Goal: Task Accomplishment & Management: Use online tool/utility

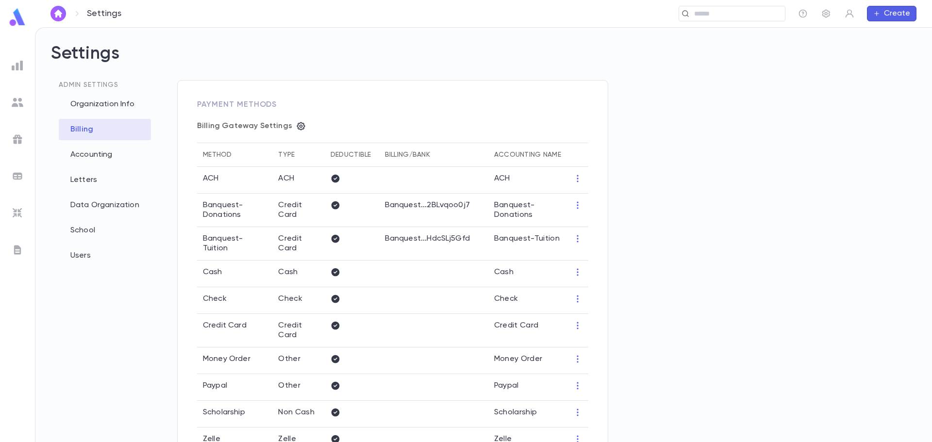
click at [18, 63] on img at bounding box center [18, 66] width 12 height 12
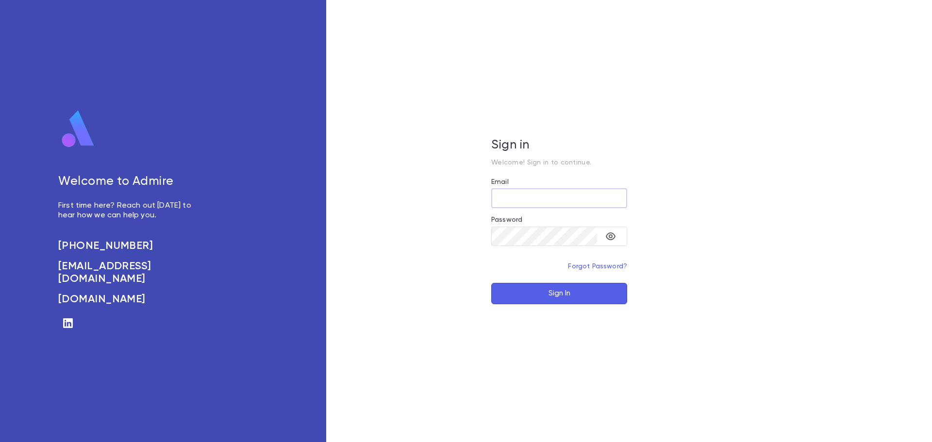
type input "**********"
click at [571, 293] on button "Sign In" at bounding box center [559, 293] width 136 height 21
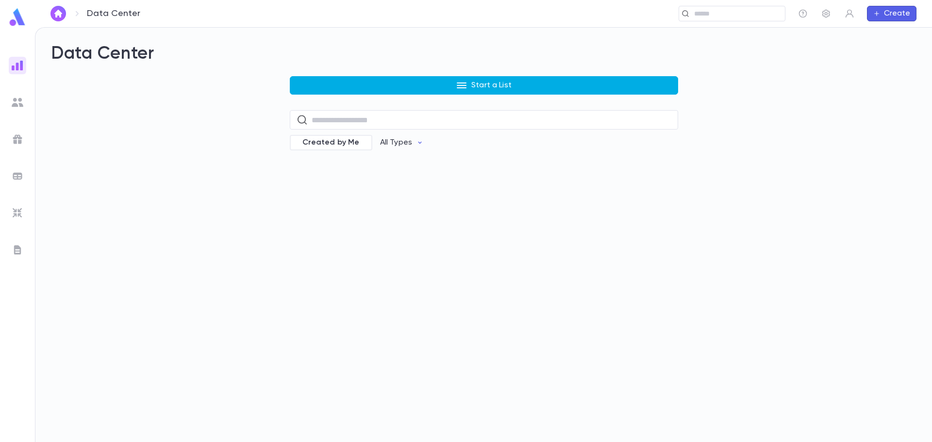
click at [385, 91] on button "Start a List" at bounding box center [484, 85] width 388 height 18
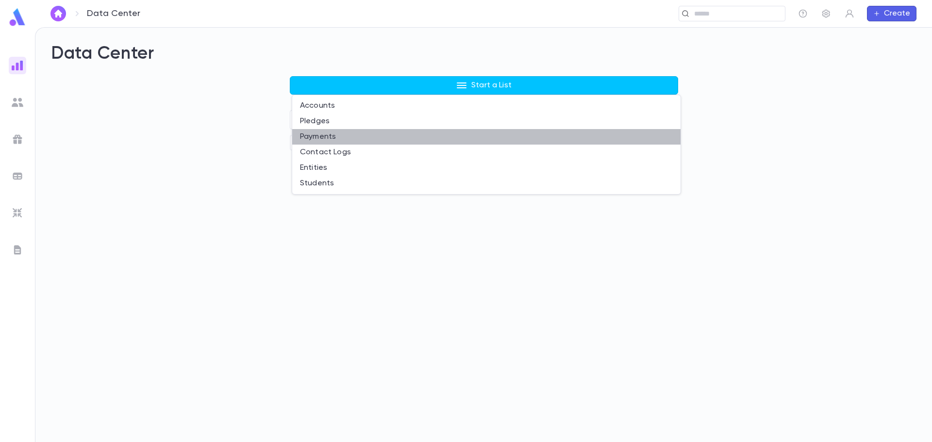
click at [329, 138] on li "Payments" at bounding box center [486, 137] width 388 height 16
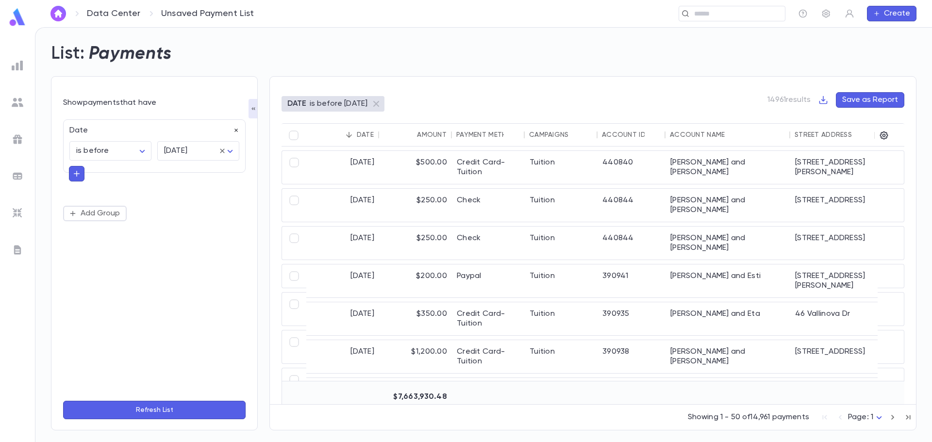
click at [235, 130] on icon "button" at bounding box center [235, 130] width 3 height 3
click at [81, 134] on button "Add Condition" at bounding box center [100, 133] width 75 height 16
type input "***"
click at [112, 152] on li "Payment Method" at bounding box center [154, 153] width 183 height 16
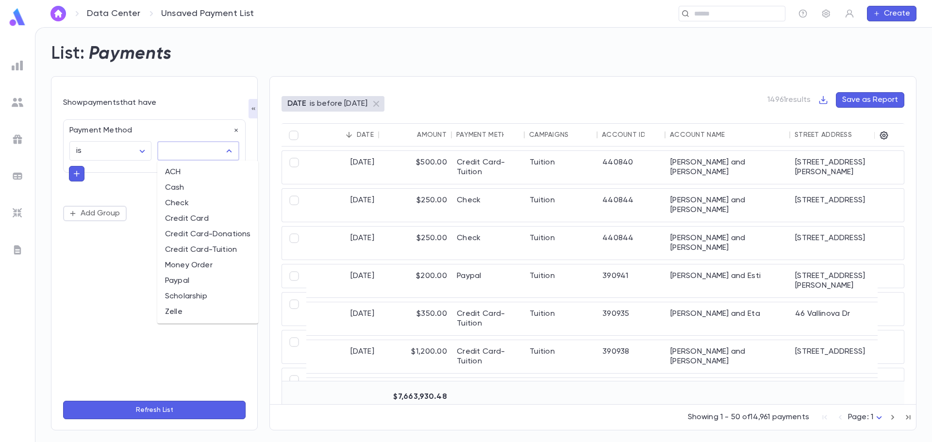
click at [173, 151] on input "text" at bounding box center [191, 151] width 59 height 18
click at [195, 220] on li "Credit Card" at bounding box center [207, 219] width 101 height 16
type input "**********"
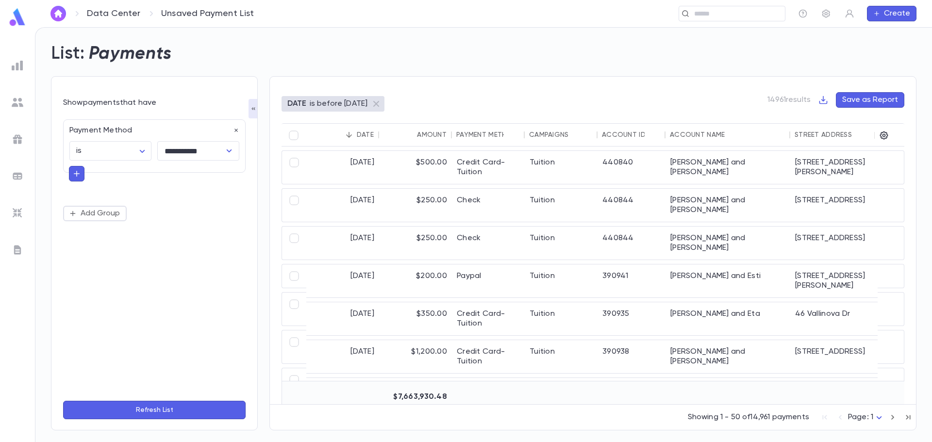
click at [178, 410] on button "Refresh List" at bounding box center [154, 410] width 183 height 18
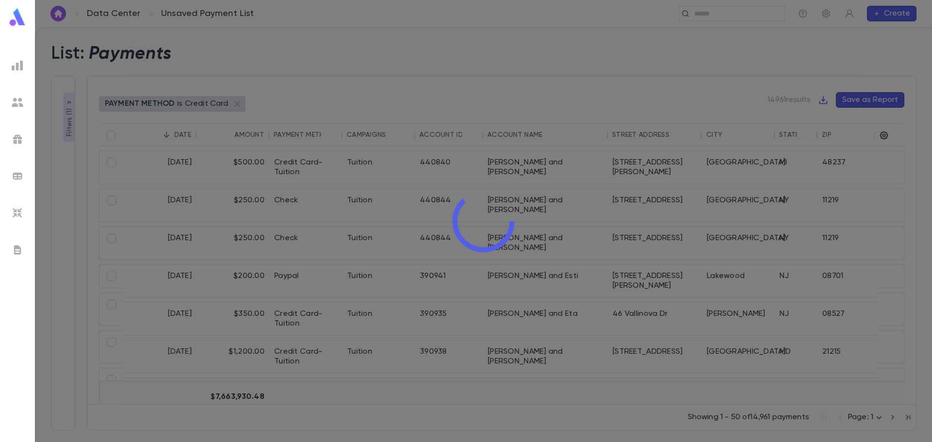
type input "**********"
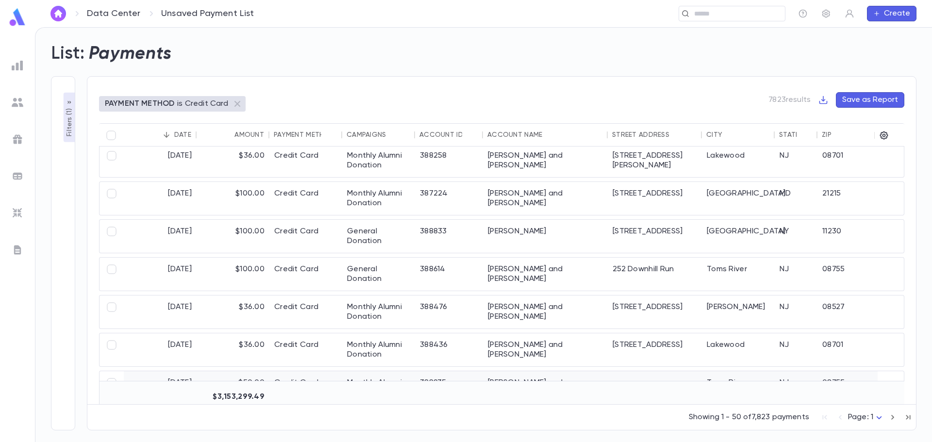
scroll to position [1359, 0]
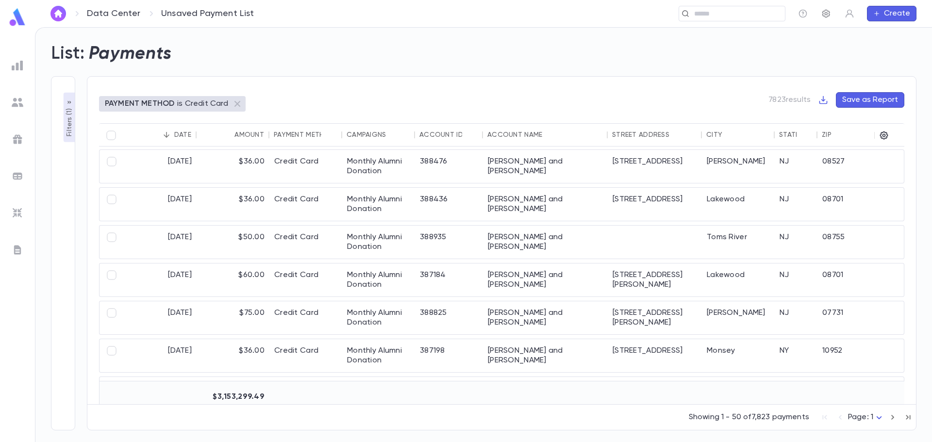
click at [823, 11] on icon "button" at bounding box center [826, 14] width 8 height 8
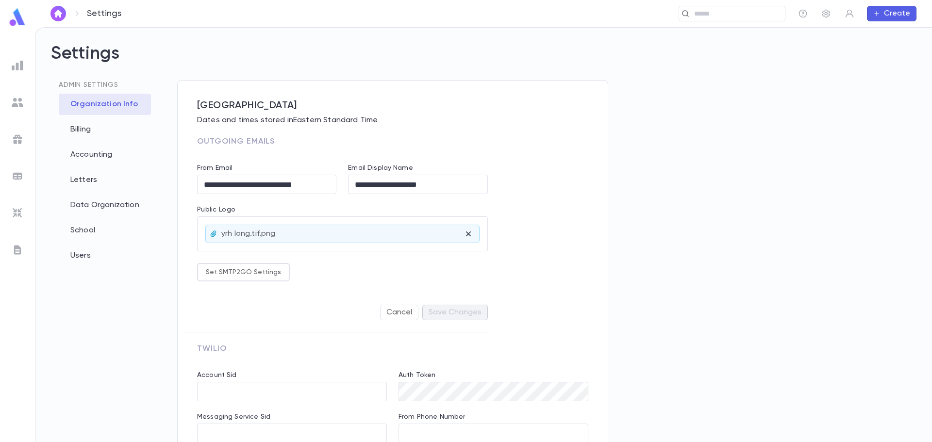
type input "**********"
click at [82, 133] on div "Billing" at bounding box center [105, 129] width 92 height 21
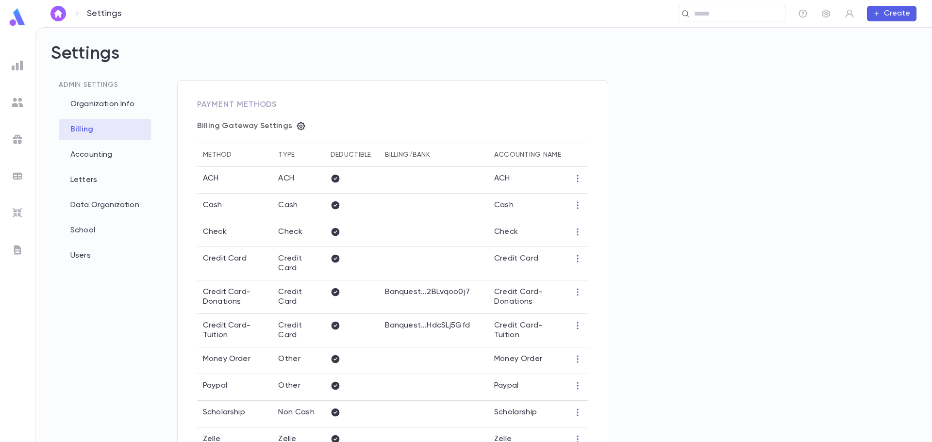
click at [19, 63] on img at bounding box center [18, 66] width 12 height 12
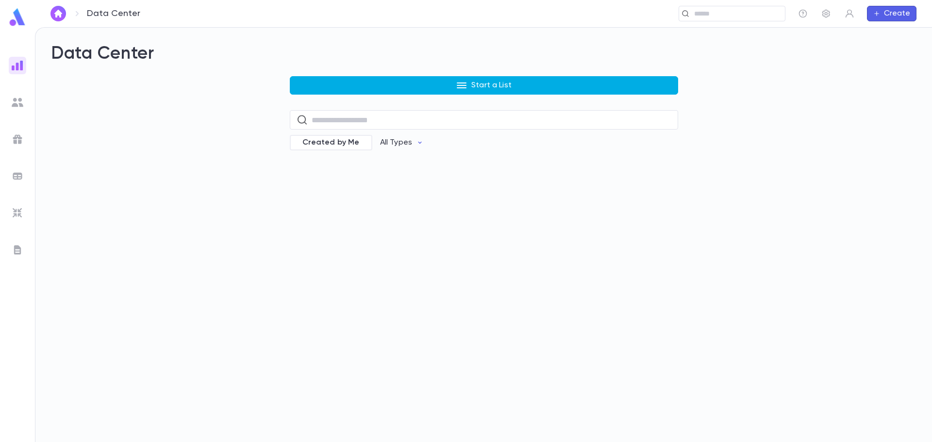
click at [333, 85] on button "Start a List" at bounding box center [484, 85] width 388 height 18
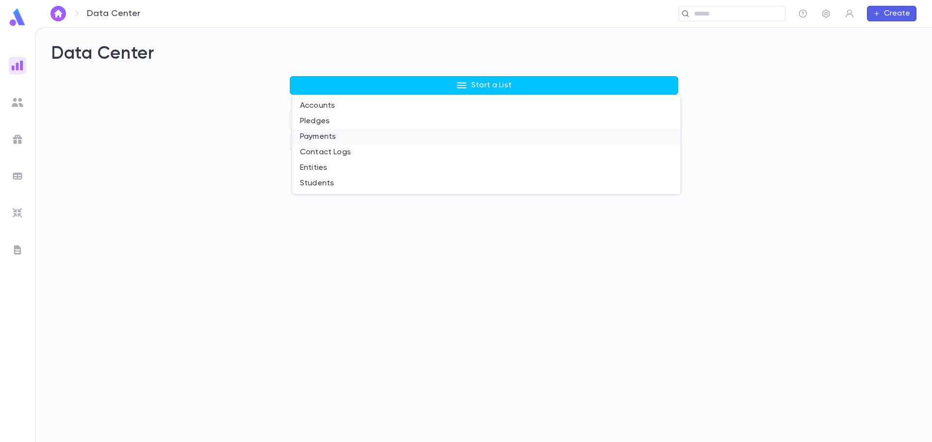
click at [308, 135] on li "Payments" at bounding box center [486, 137] width 388 height 16
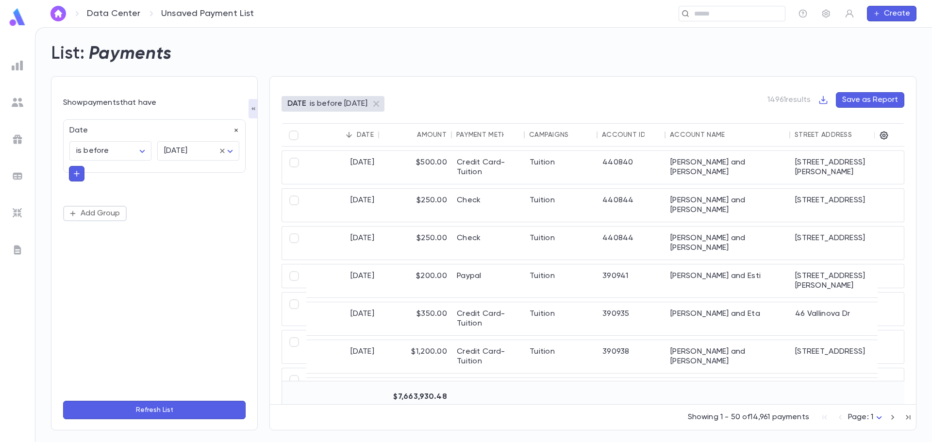
click at [237, 133] on icon "button" at bounding box center [236, 130] width 7 height 7
click at [109, 140] on button "Add Condition" at bounding box center [100, 133] width 75 height 16
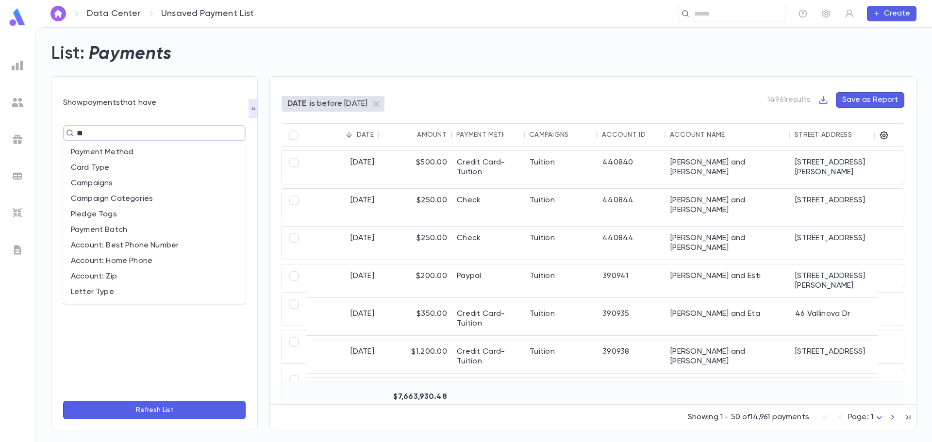
type input "***"
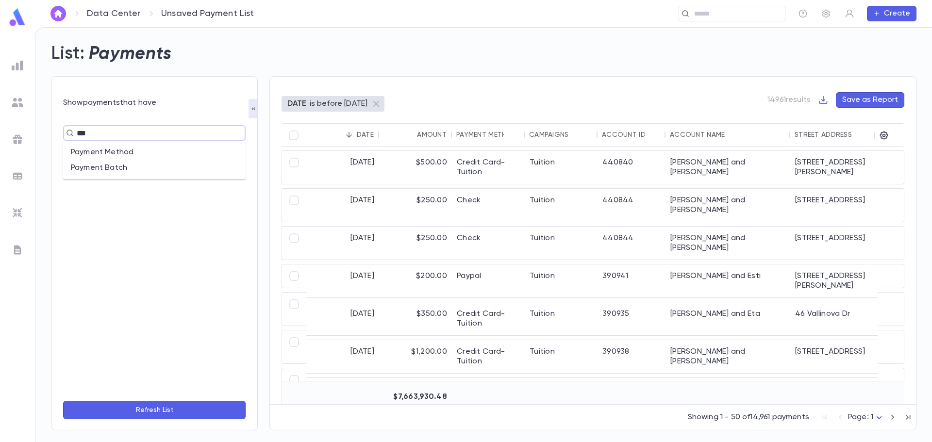
click at [115, 155] on li "Payment Method" at bounding box center [154, 153] width 183 height 16
click at [173, 153] on input "text" at bounding box center [191, 151] width 59 height 18
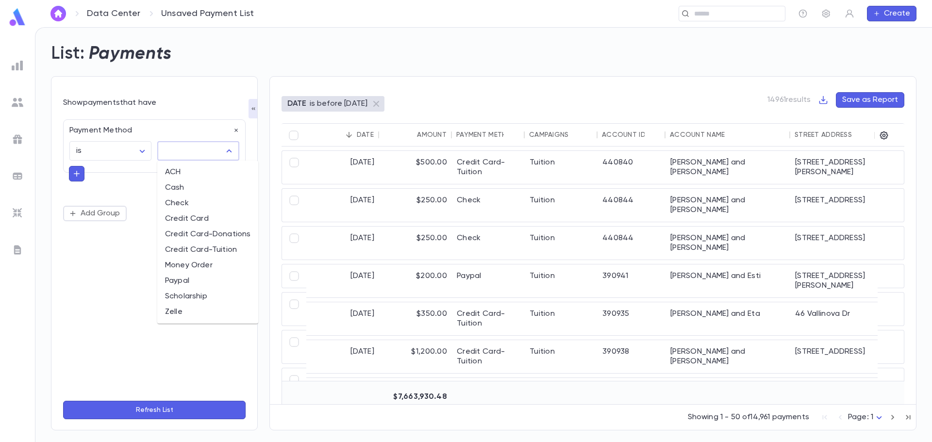
click at [223, 241] on li "Credit Card-Donations" at bounding box center [207, 235] width 101 height 16
type input "**********"
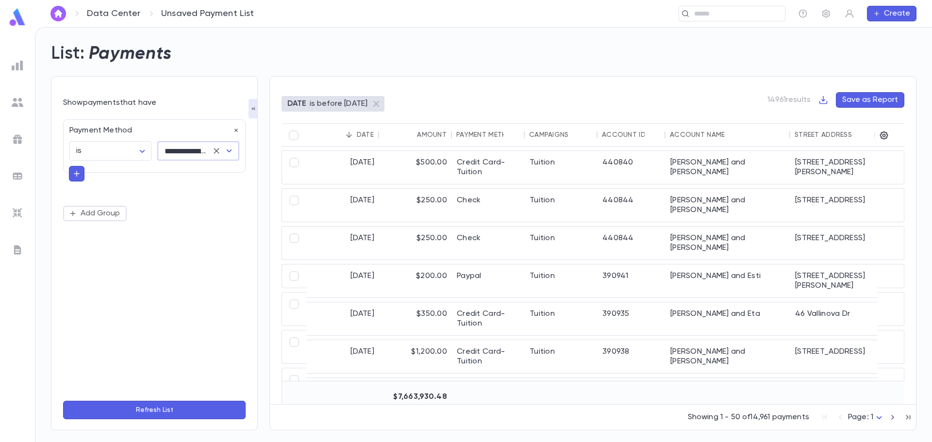
click at [226, 409] on button "Refresh List" at bounding box center [154, 410] width 183 height 18
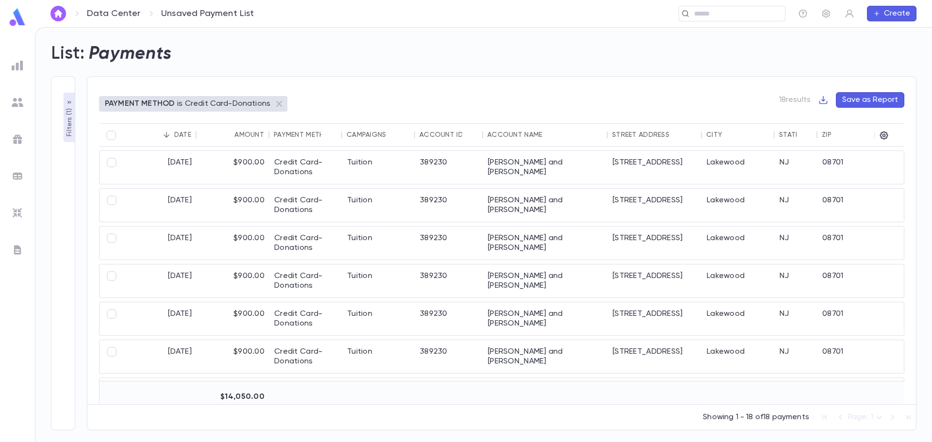
click at [71, 105] on icon "button" at bounding box center [70, 103] width 8 height 8
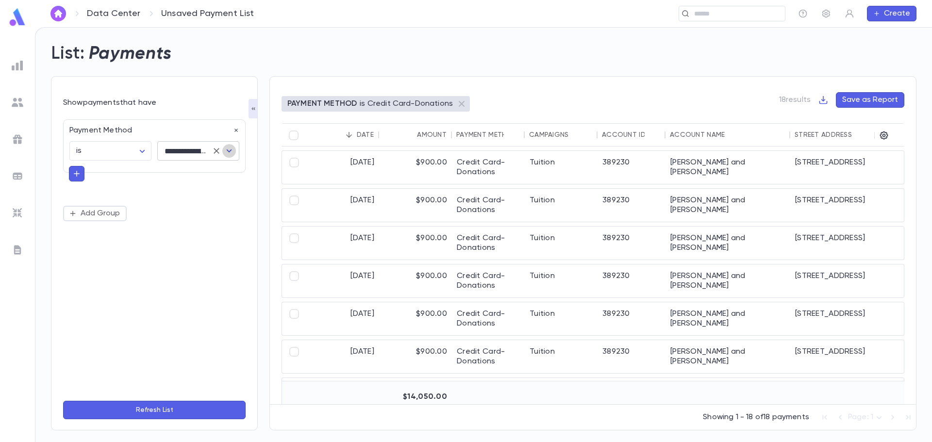
click at [233, 152] on icon "Open" at bounding box center [229, 151] width 12 height 12
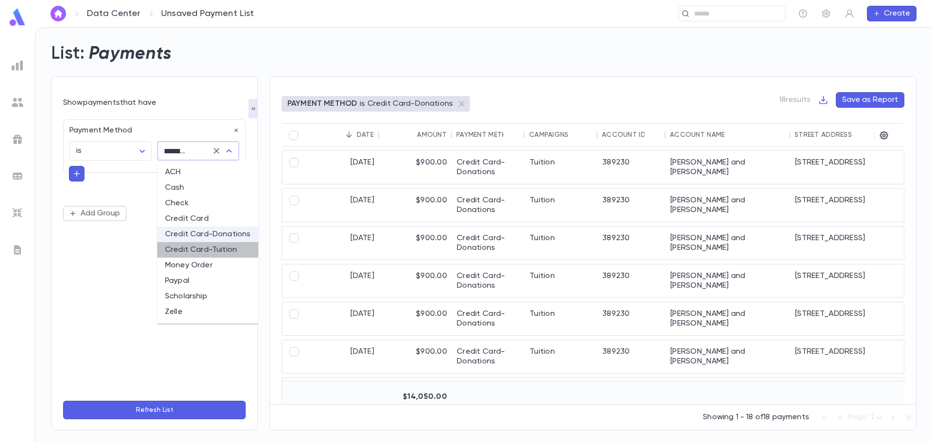
click at [222, 248] on li "Credit Card-Tuition" at bounding box center [207, 250] width 101 height 16
type input "**********"
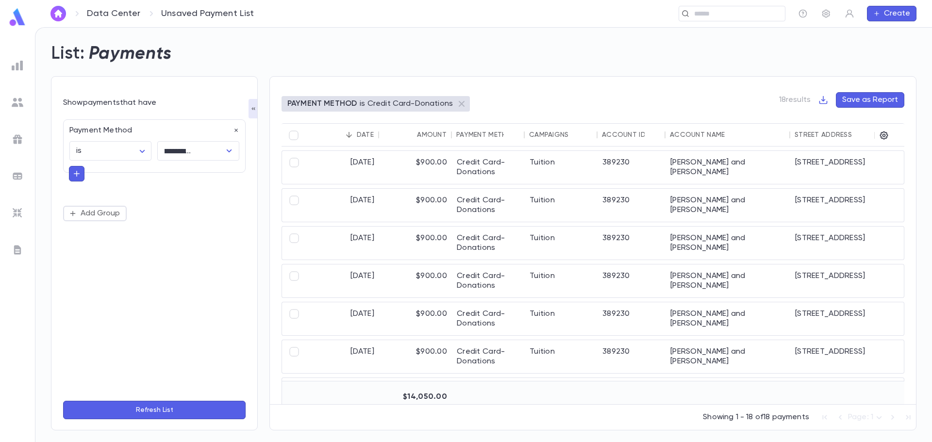
click at [201, 412] on button "Refresh List" at bounding box center [154, 410] width 183 height 18
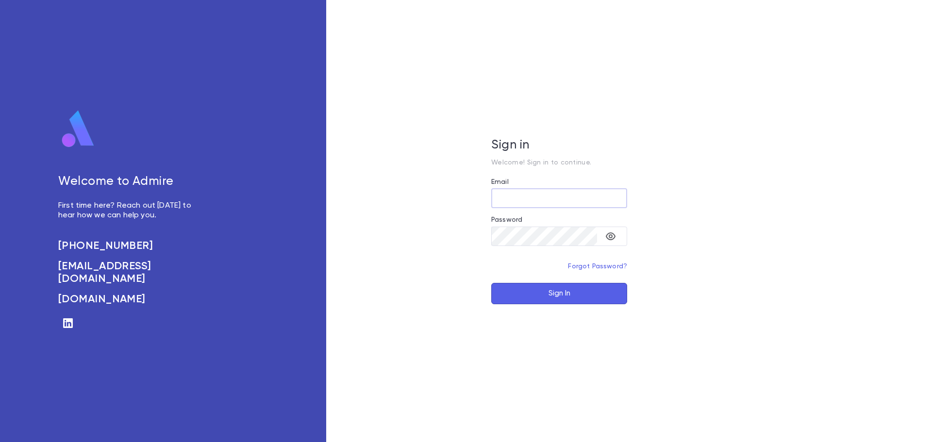
type input "**********"
click at [554, 292] on button "Sign In" at bounding box center [559, 293] width 136 height 21
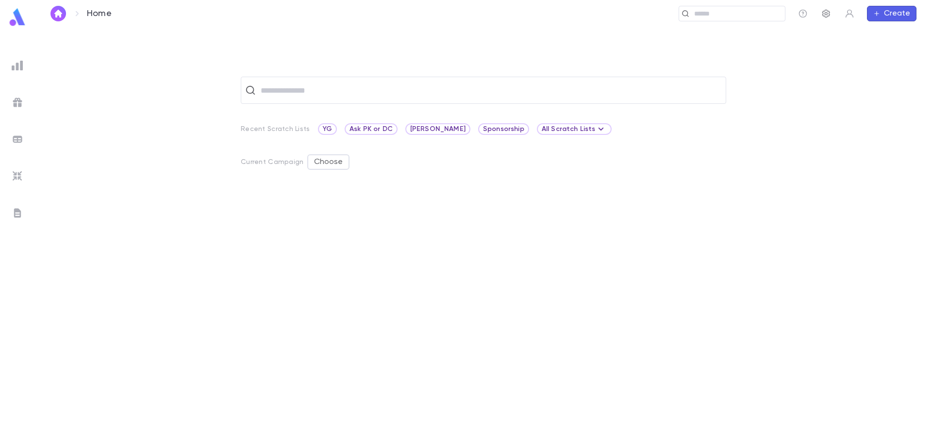
click at [825, 15] on icon "button" at bounding box center [826, 14] width 8 height 8
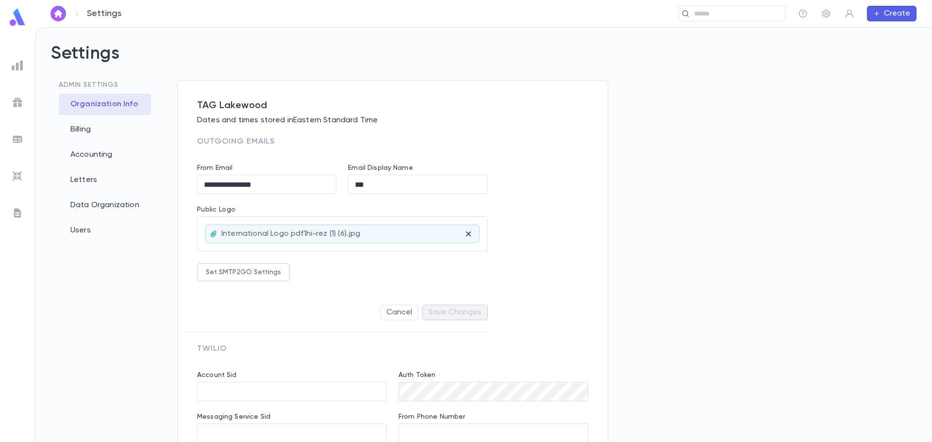
type input "**********"
click at [104, 209] on div "Data Organization" at bounding box center [105, 205] width 92 height 21
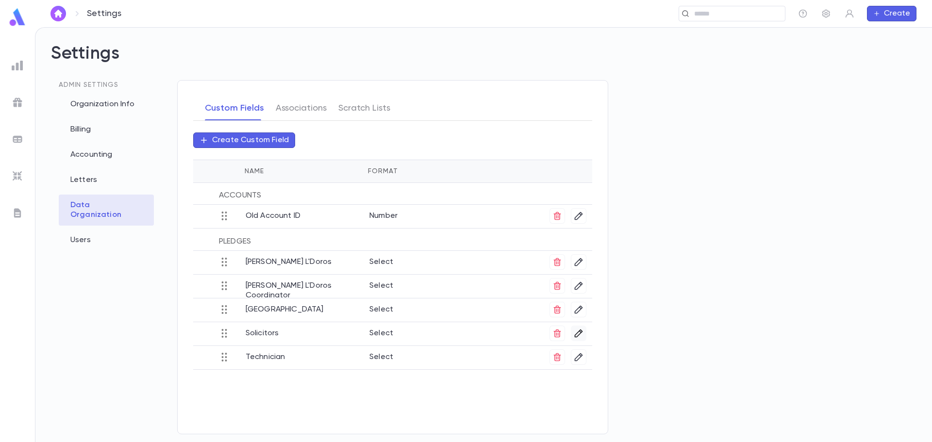
click at [582, 335] on icon "button" at bounding box center [579, 334] width 10 height 10
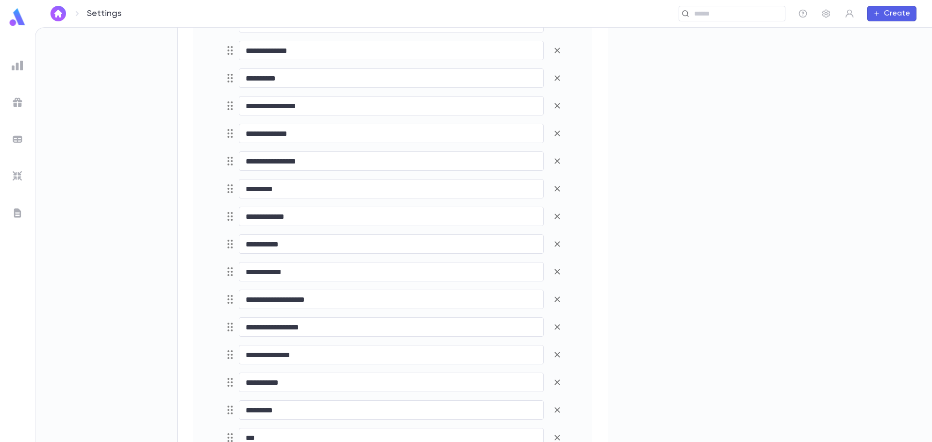
scroll to position [930, 0]
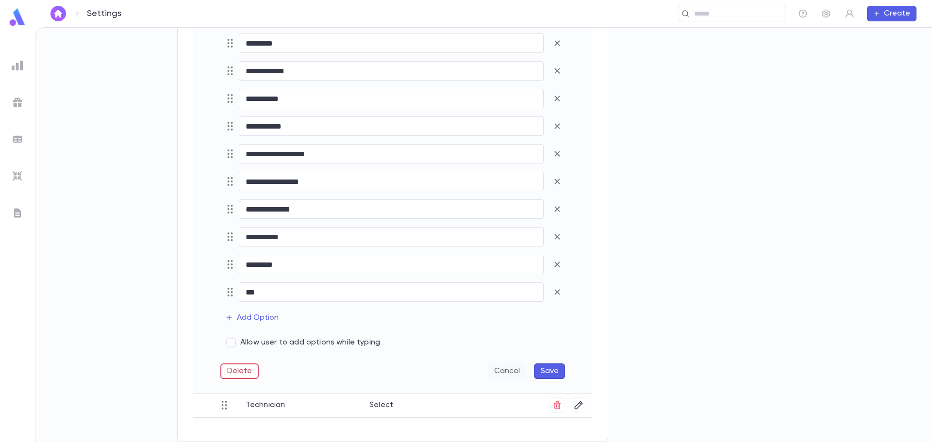
click at [511, 375] on button "Cancel" at bounding box center [507, 372] width 38 height 16
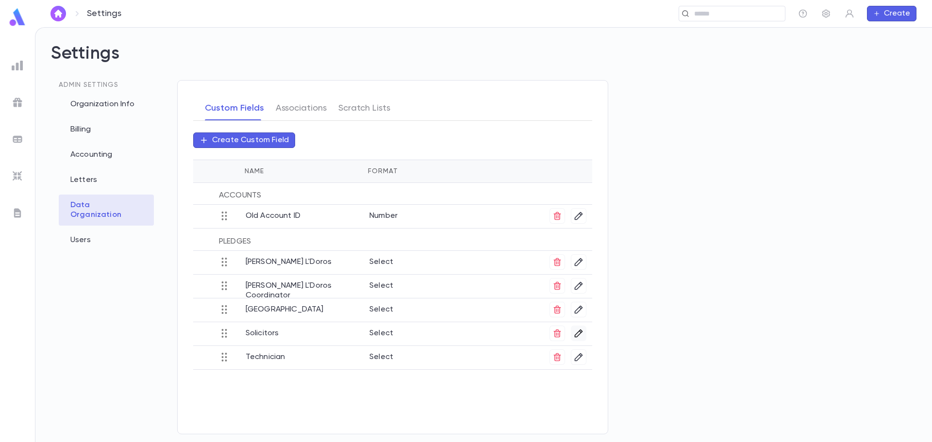
click at [575, 336] on icon "button" at bounding box center [579, 334] width 8 height 8
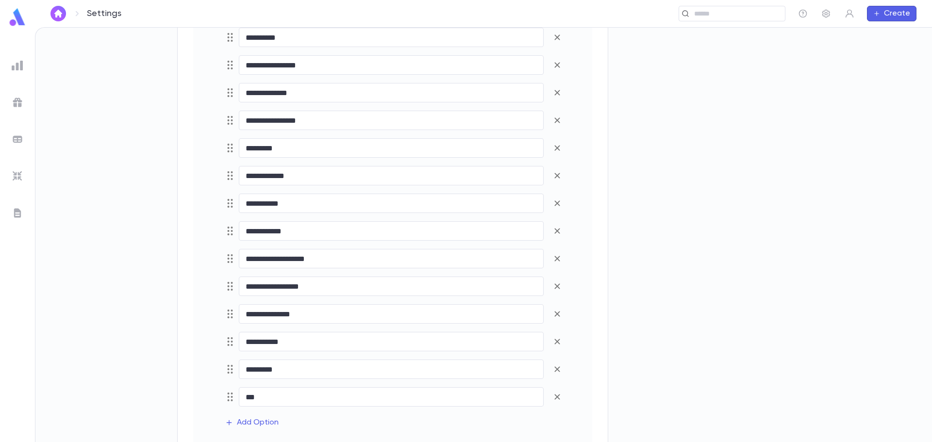
scroll to position [930, 0]
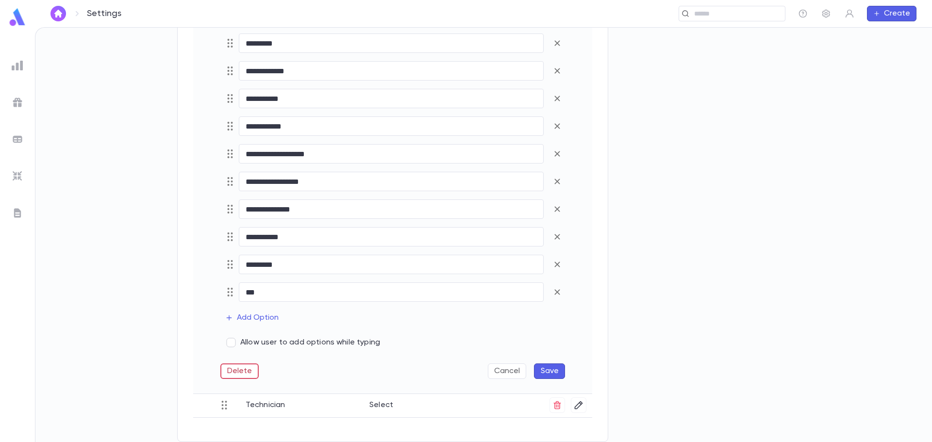
drag, startPoint x: 394, startPoint y: 341, endPoint x: 249, endPoint y: 347, distance: 145.3
click at [249, 347] on div "Allow user to add options while typing" at bounding box center [392, 342] width 345 height 18
click at [17, 63] on img at bounding box center [18, 66] width 12 height 12
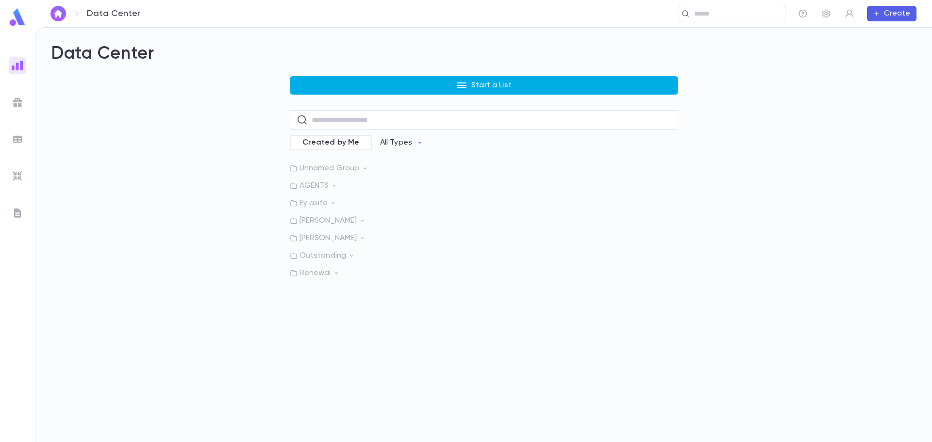
click at [468, 88] on button "Start a List" at bounding box center [484, 85] width 388 height 18
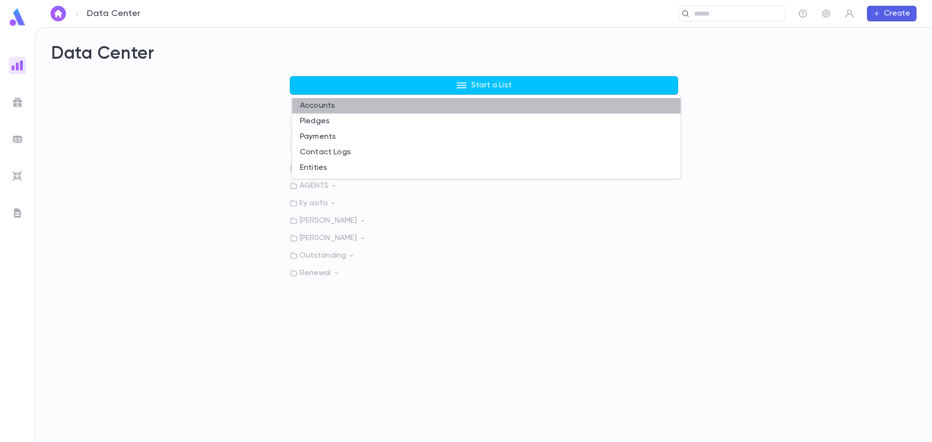
click at [322, 105] on li "Accounts" at bounding box center [486, 106] width 388 height 16
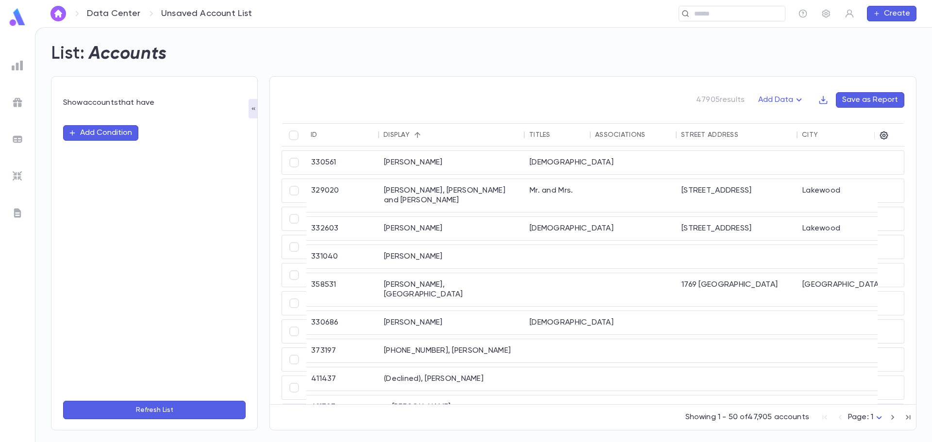
click at [105, 136] on button "Add Condition" at bounding box center [100, 133] width 75 height 16
type input "*"
type input "***"
click at [17, 64] on img at bounding box center [18, 66] width 12 height 12
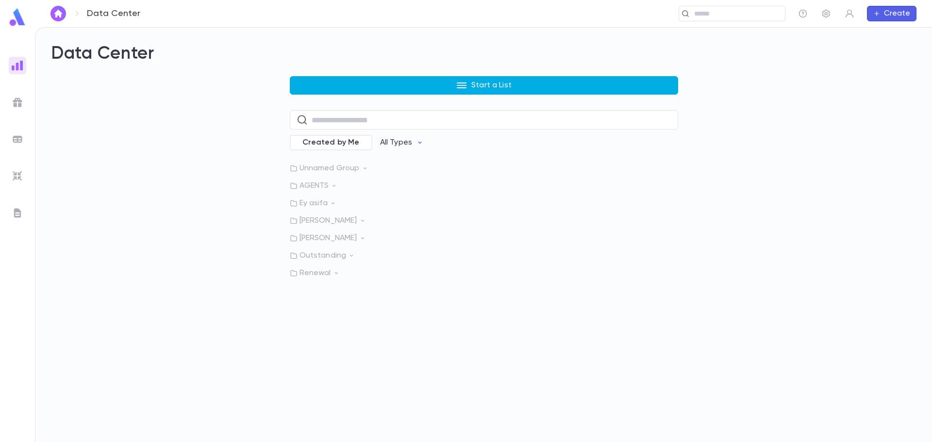
click at [414, 83] on button "Start a List" at bounding box center [484, 85] width 388 height 18
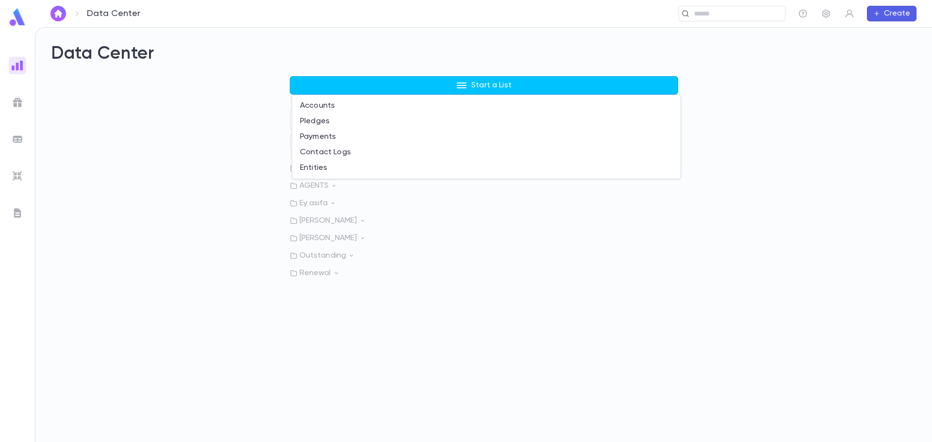
drag, startPoint x: 141, startPoint y: 236, endPoint x: 77, endPoint y: 223, distance: 65.4
click at [140, 236] on div at bounding box center [466, 221] width 932 height 442
click at [23, 215] on img at bounding box center [18, 213] width 12 height 12
